Goal: Information Seeking & Learning: Learn about a topic

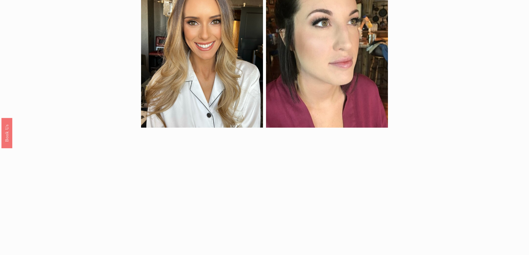
scroll to position [389, 0]
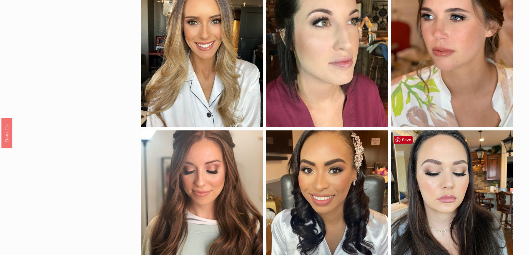
click at [122, 185] on div "by style glam natural pop of color soft glam application airbrush traditional s…" at bounding box center [264, 81] width 529 height 808
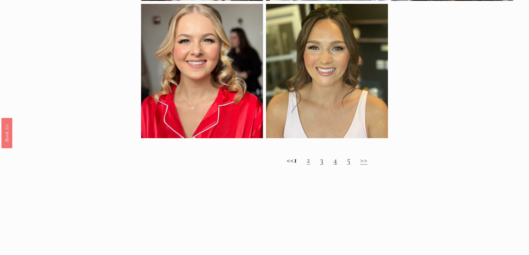
scroll to position [694, 0]
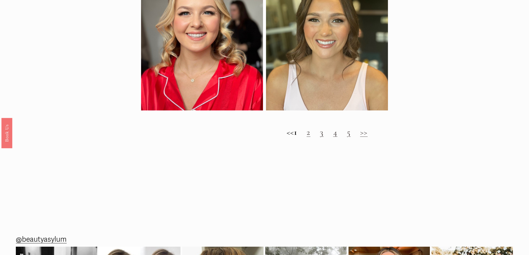
click at [367, 137] on link ">>" at bounding box center [363, 132] width 7 height 10
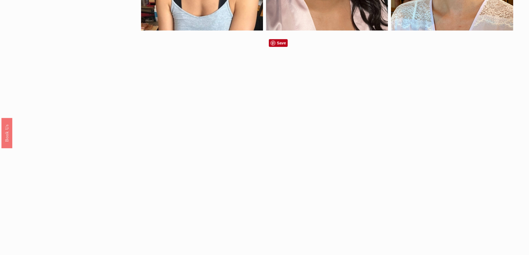
scroll to position [638, 0]
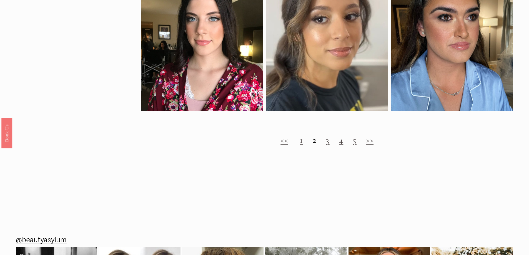
click at [367, 145] on link ">>" at bounding box center [369, 140] width 7 height 10
